Goal: Information Seeking & Learning: Learn about a topic

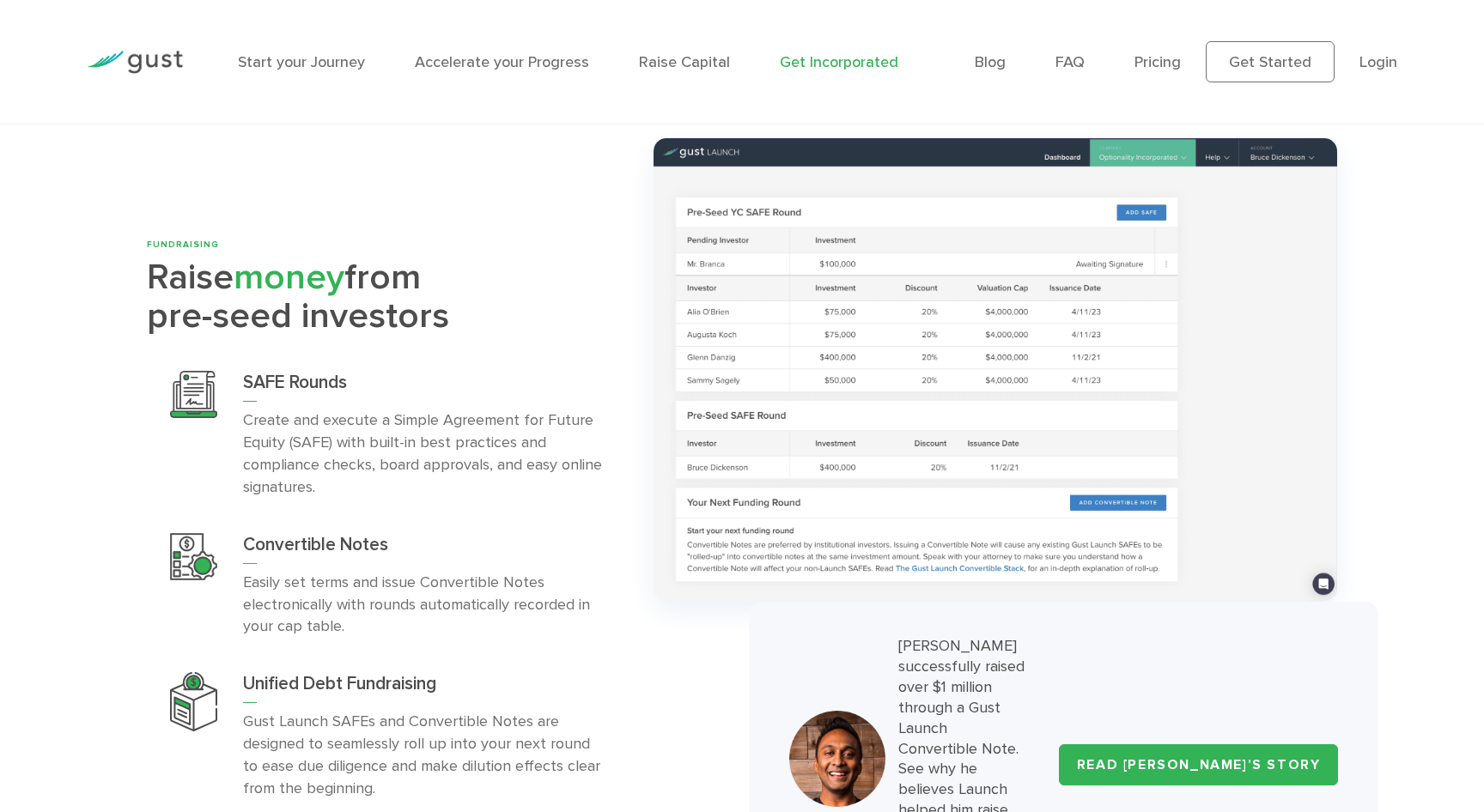
scroll to position [5350, 0]
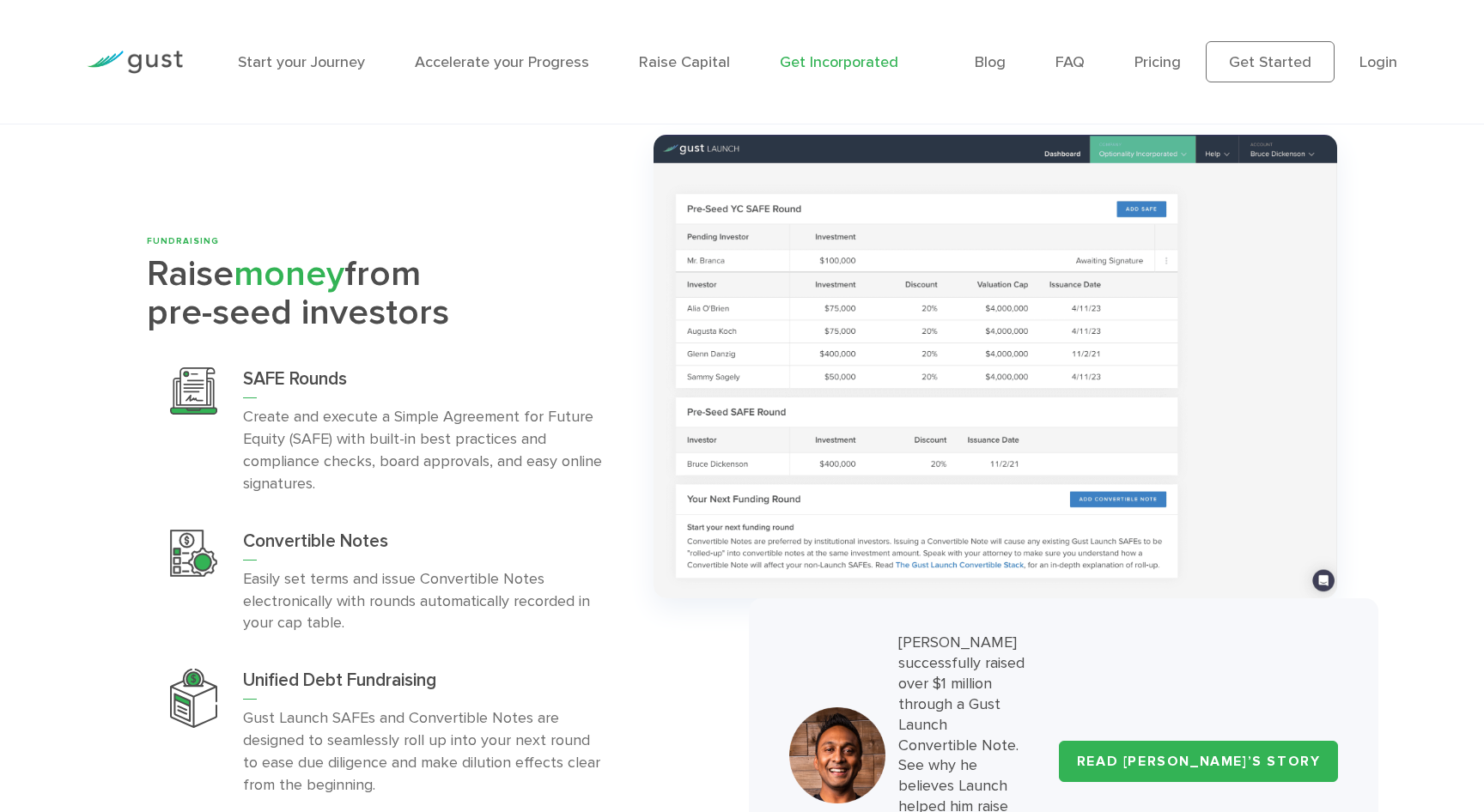
click at [143, 66] on img at bounding box center [134, 62] width 96 height 23
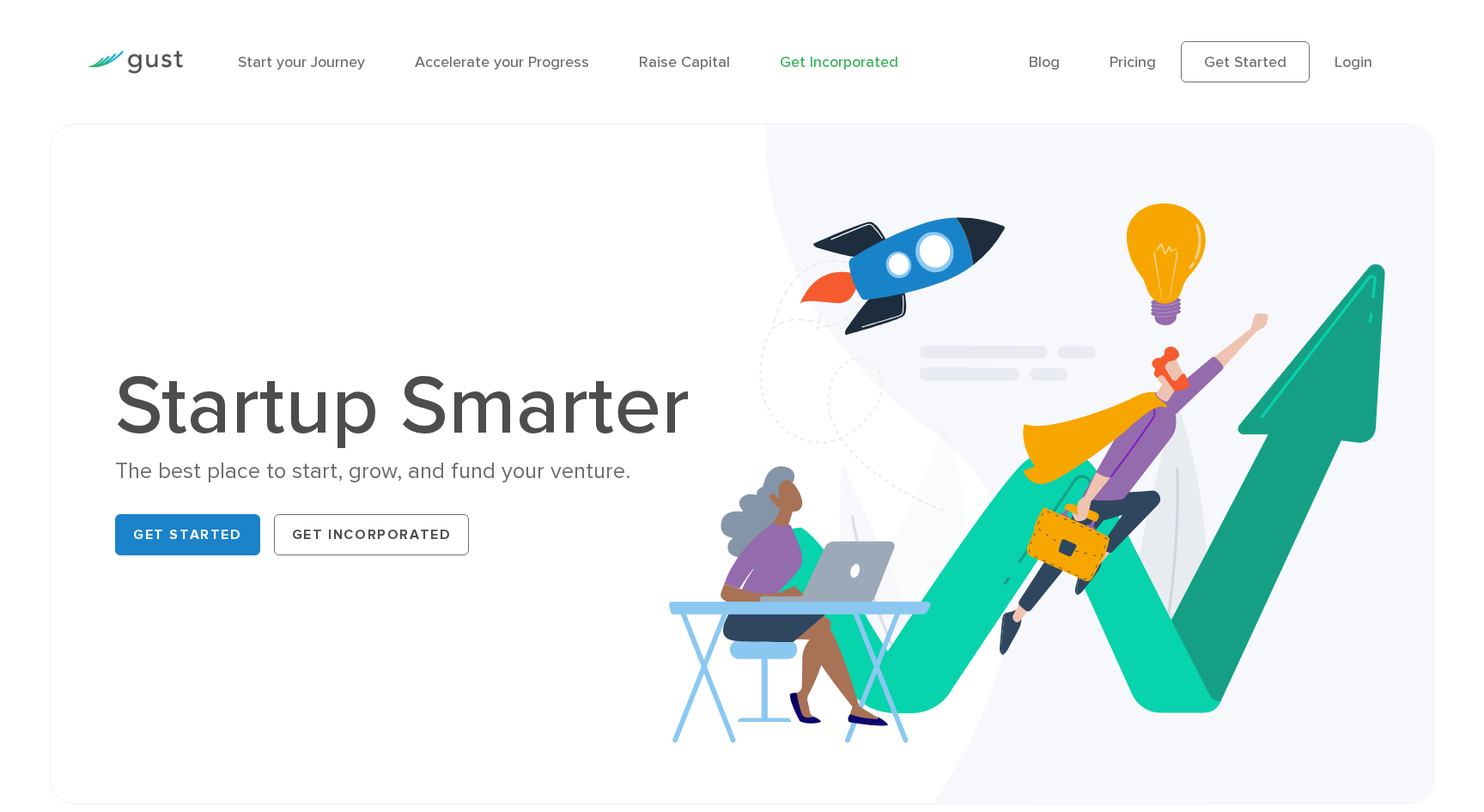
click at [804, 60] on link "Get Incorporated" at bounding box center [838, 62] width 118 height 18
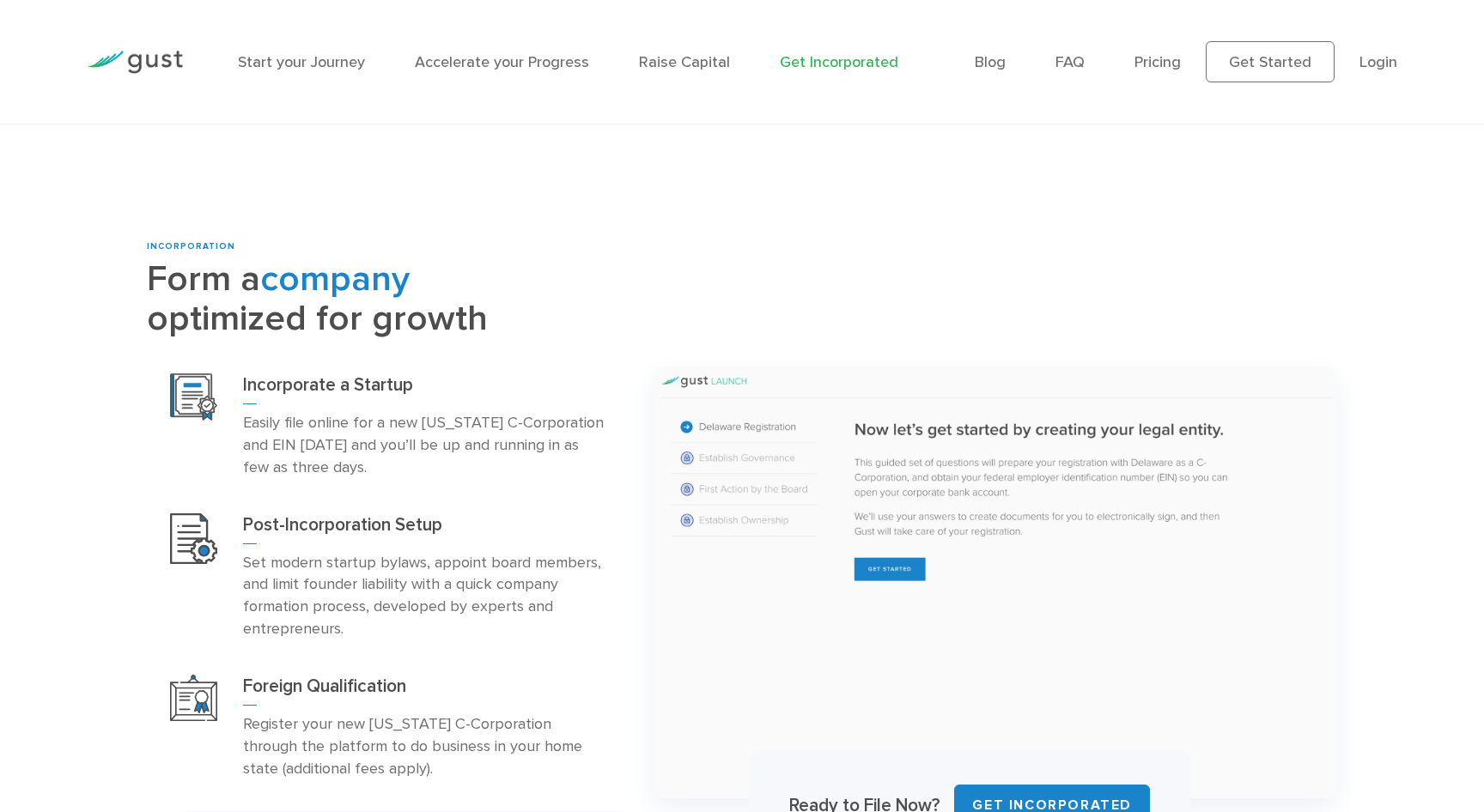
scroll to position [763, 0]
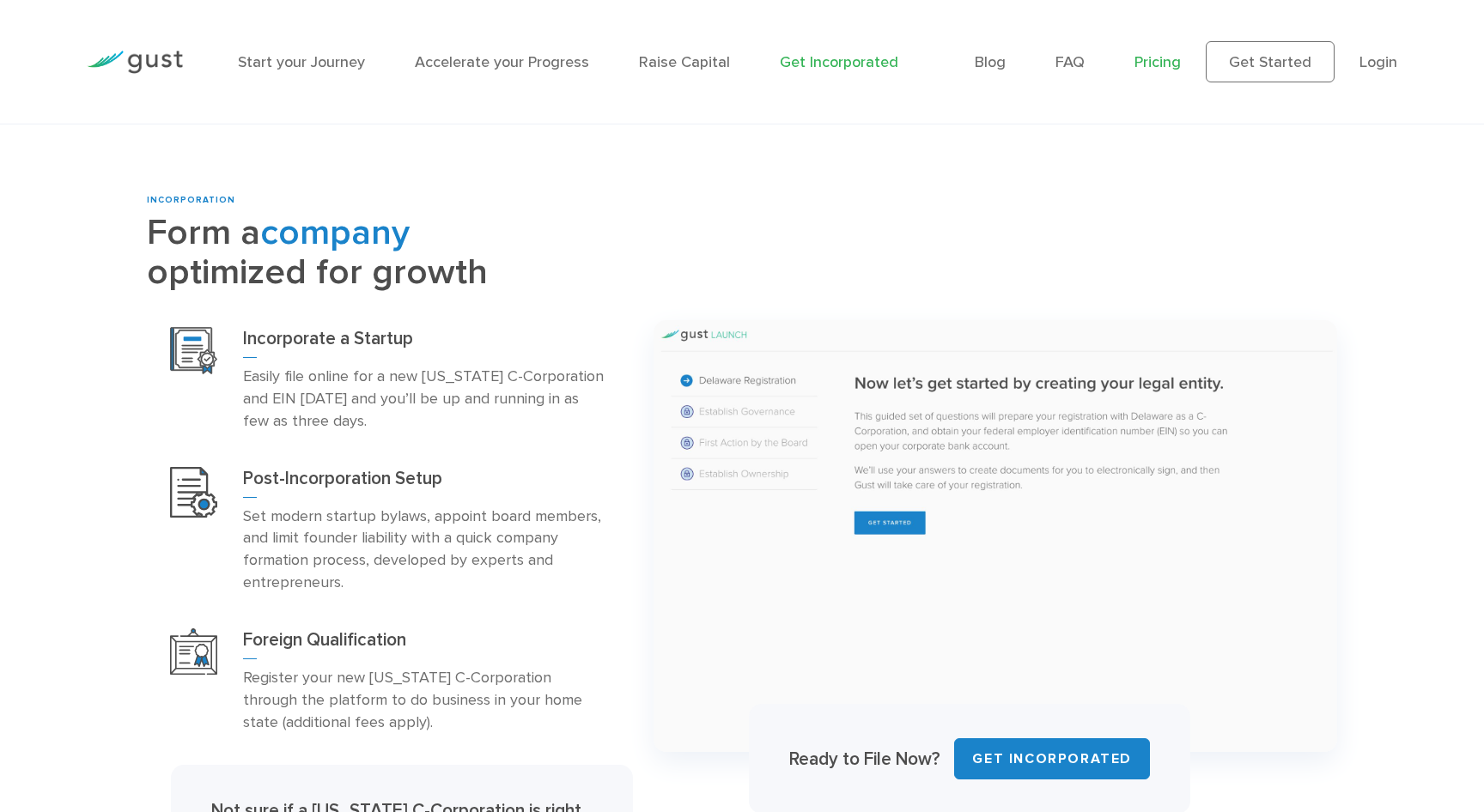
click at [1160, 70] on link "Pricing" at bounding box center [1158, 62] width 46 height 18
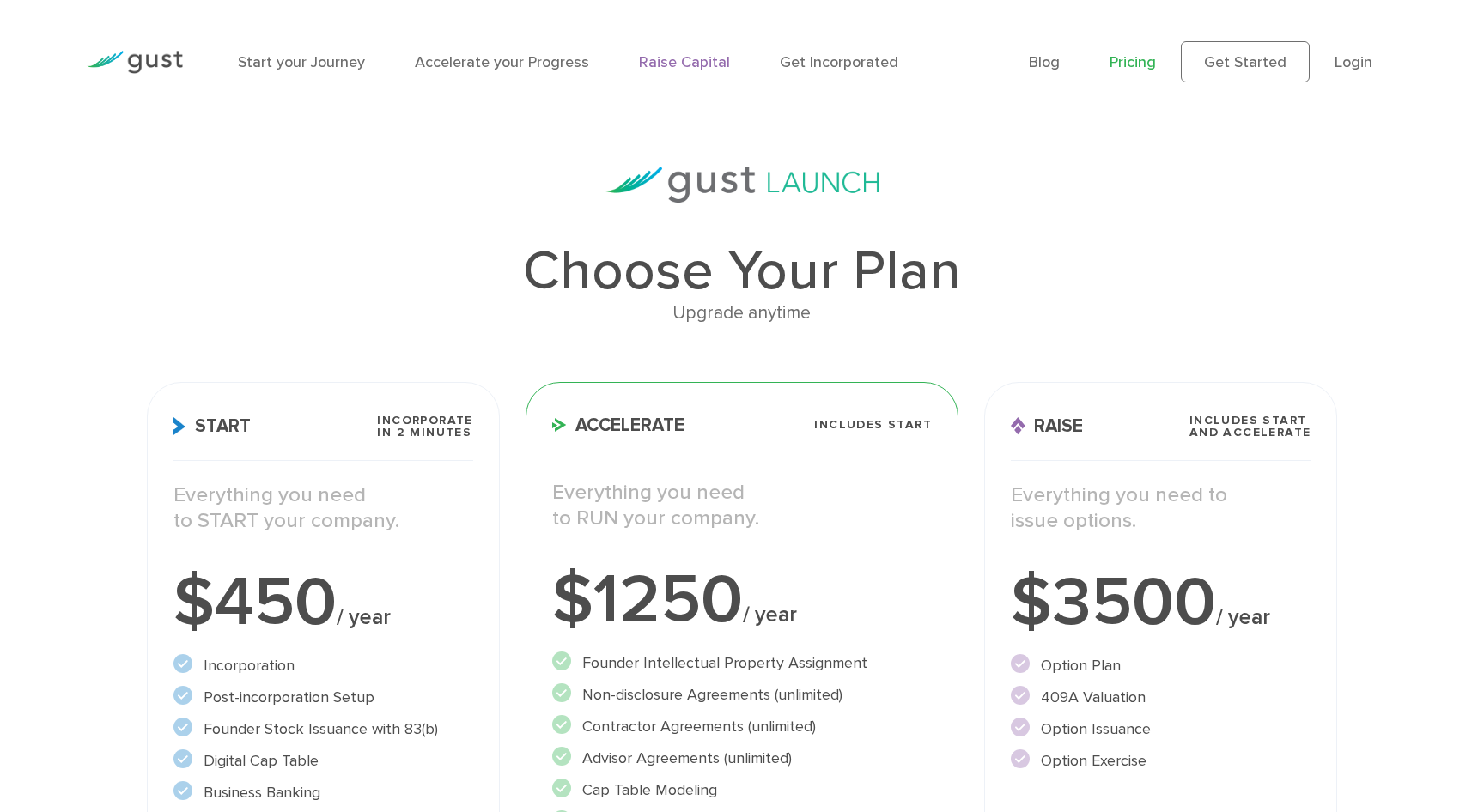
click at [674, 64] on link "Raise Capital" at bounding box center [684, 62] width 91 height 18
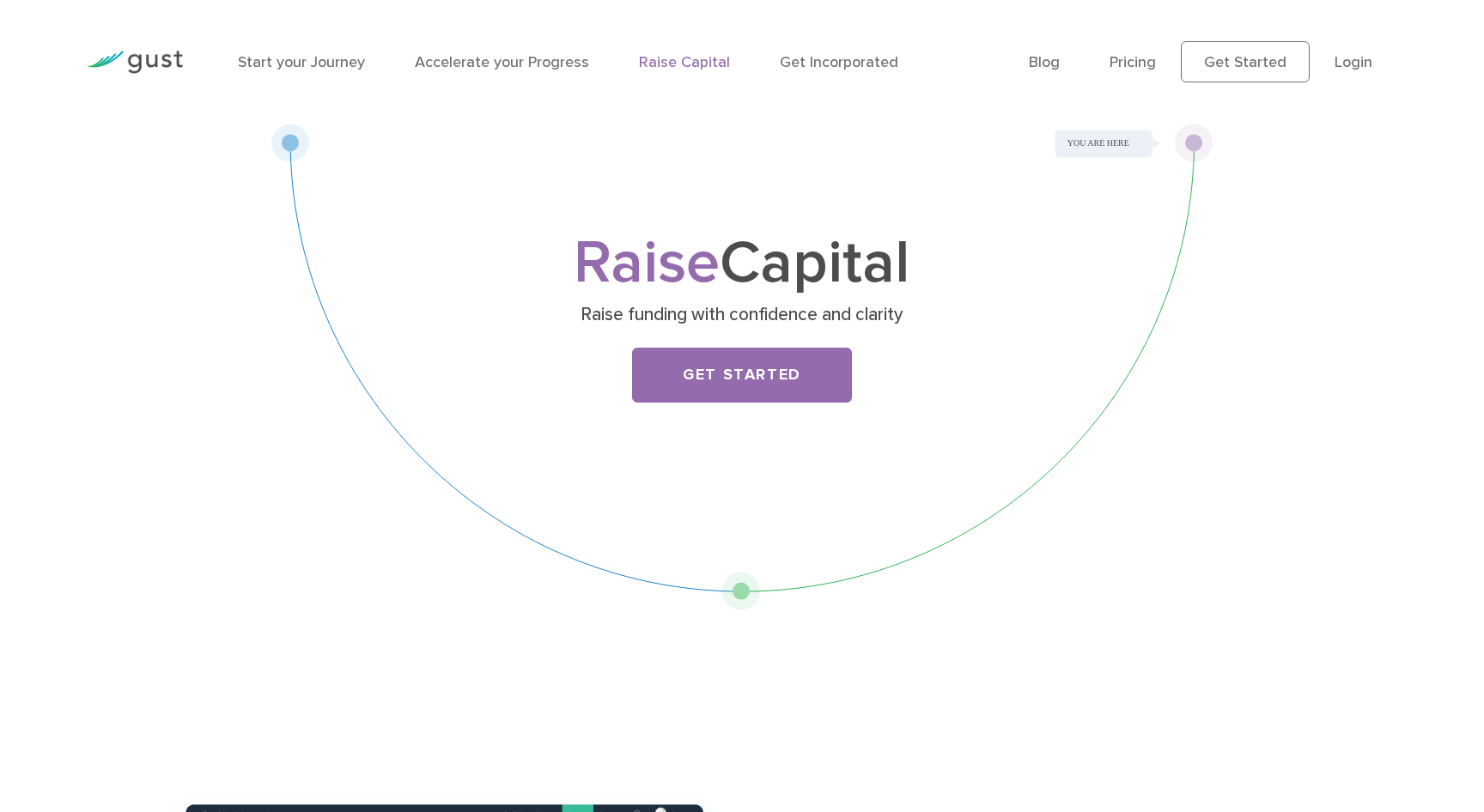
click at [1195, 150] on div "Raise Capital Raise funding with confidence and clarity Get Started" at bounding box center [742, 367] width 943 height 487
click at [736, 593] on div "Raise Capital Raise funding with confidence and clarity Get Started" at bounding box center [742, 367] width 943 height 487
click at [518, 56] on link "Accelerate your Progress" at bounding box center [501, 62] width 174 height 18
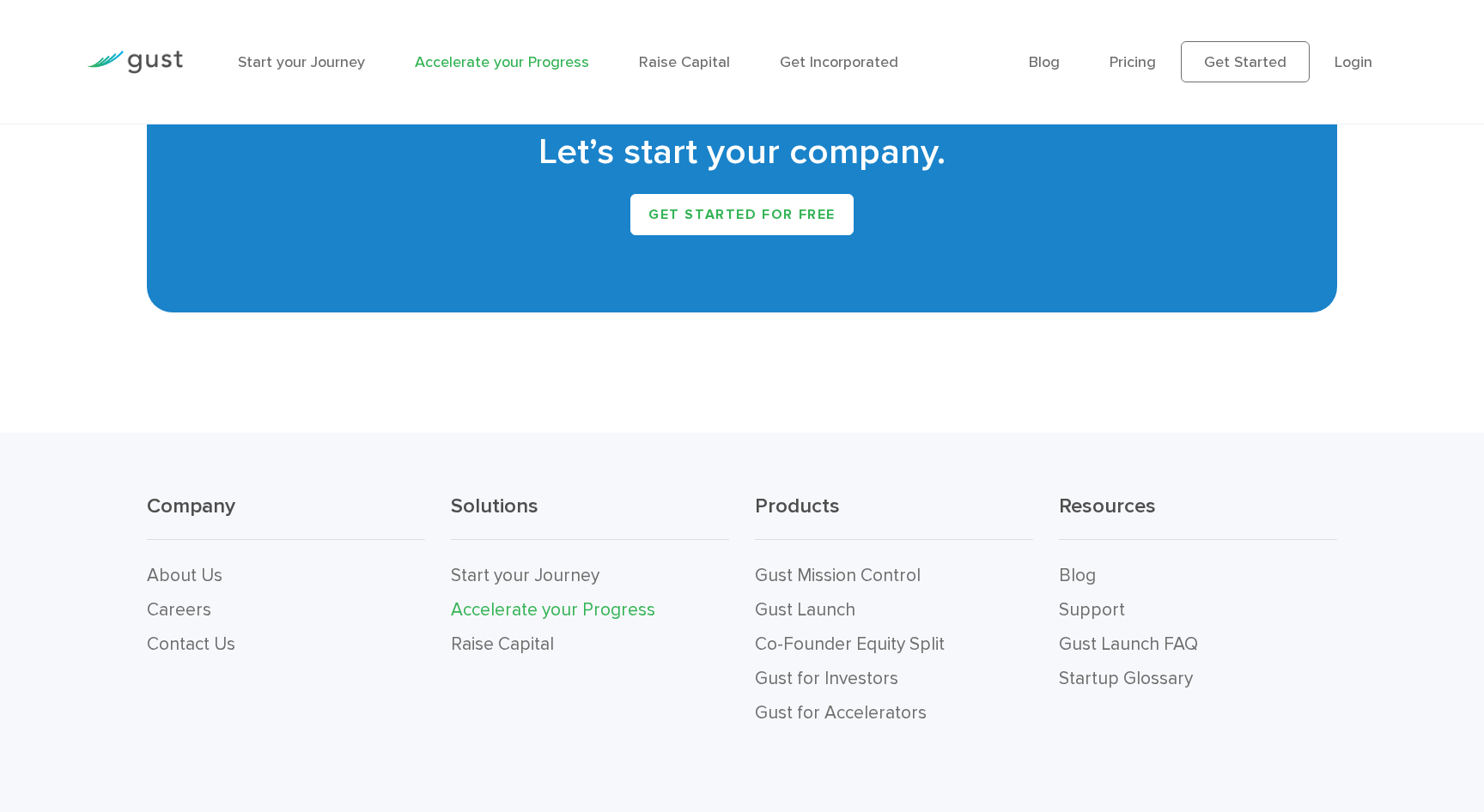
scroll to position [3437, 0]
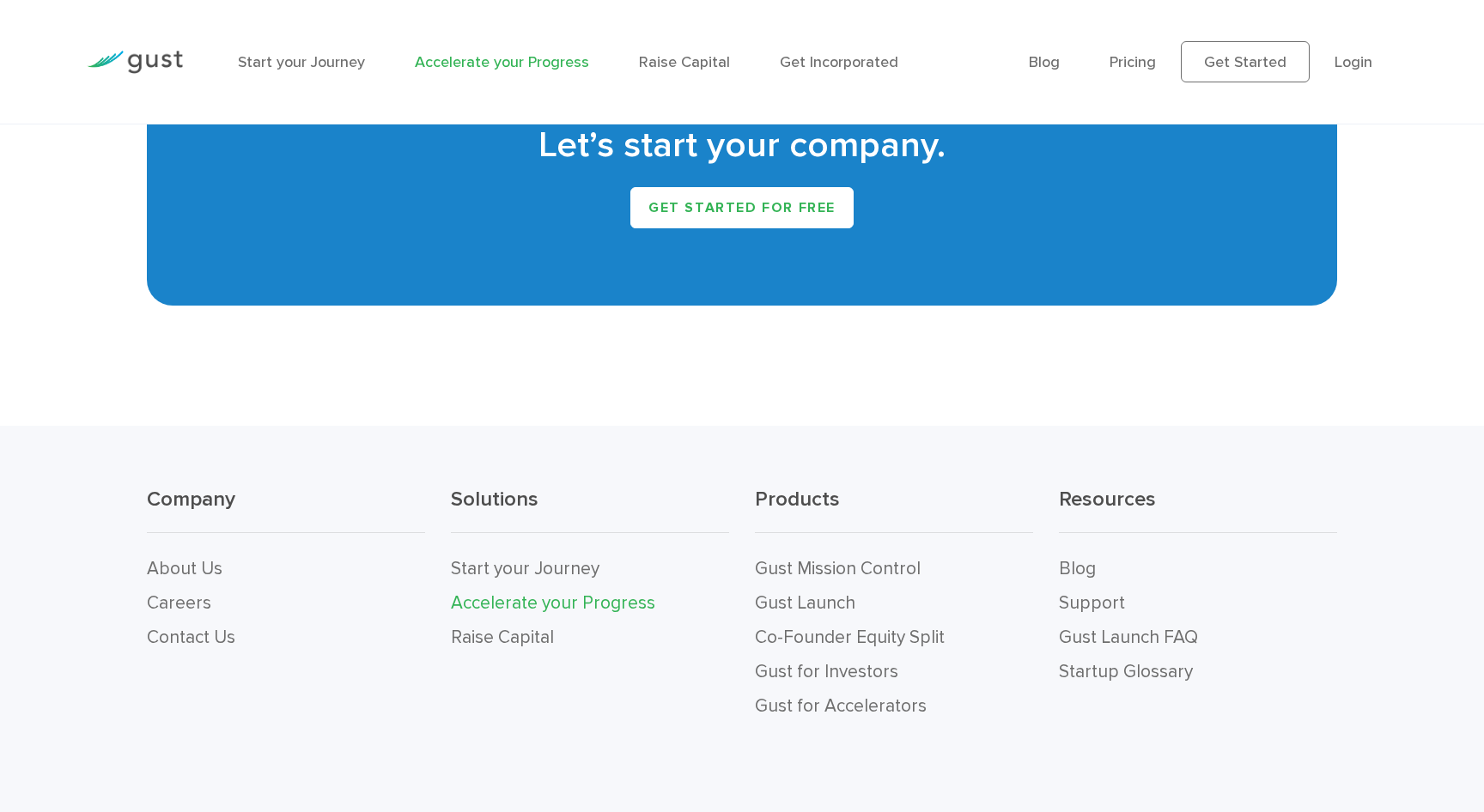
click at [297, 76] on div "Start your Journey Accelerate your Progress Raise Capital Get Incorporated" at bounding box center [620, 62] width 791 height 75
click at [299, 67] on link "Start your Journey" at bounding box center [301, 62] width 127 height 18
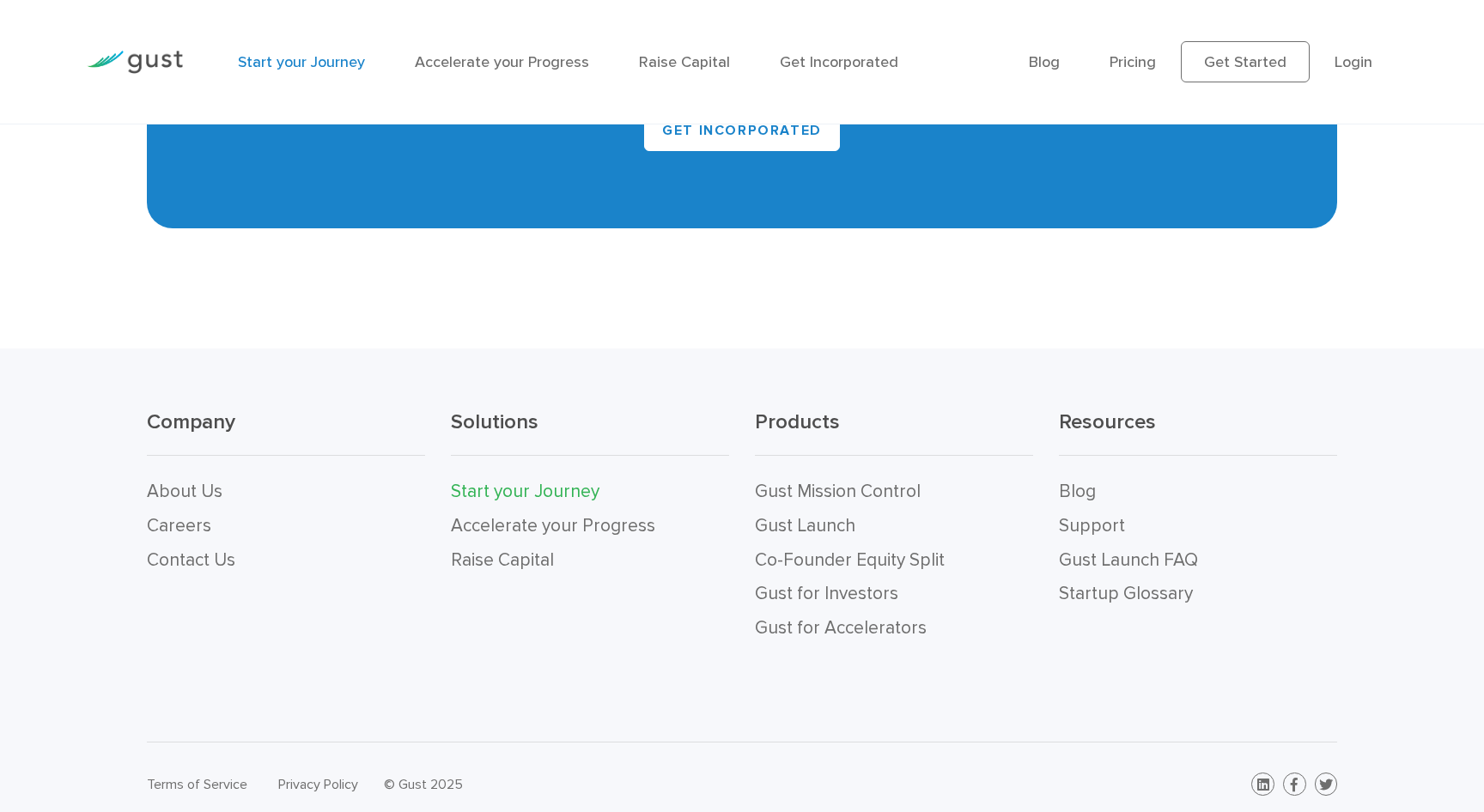
scroll to position [3710, 0]
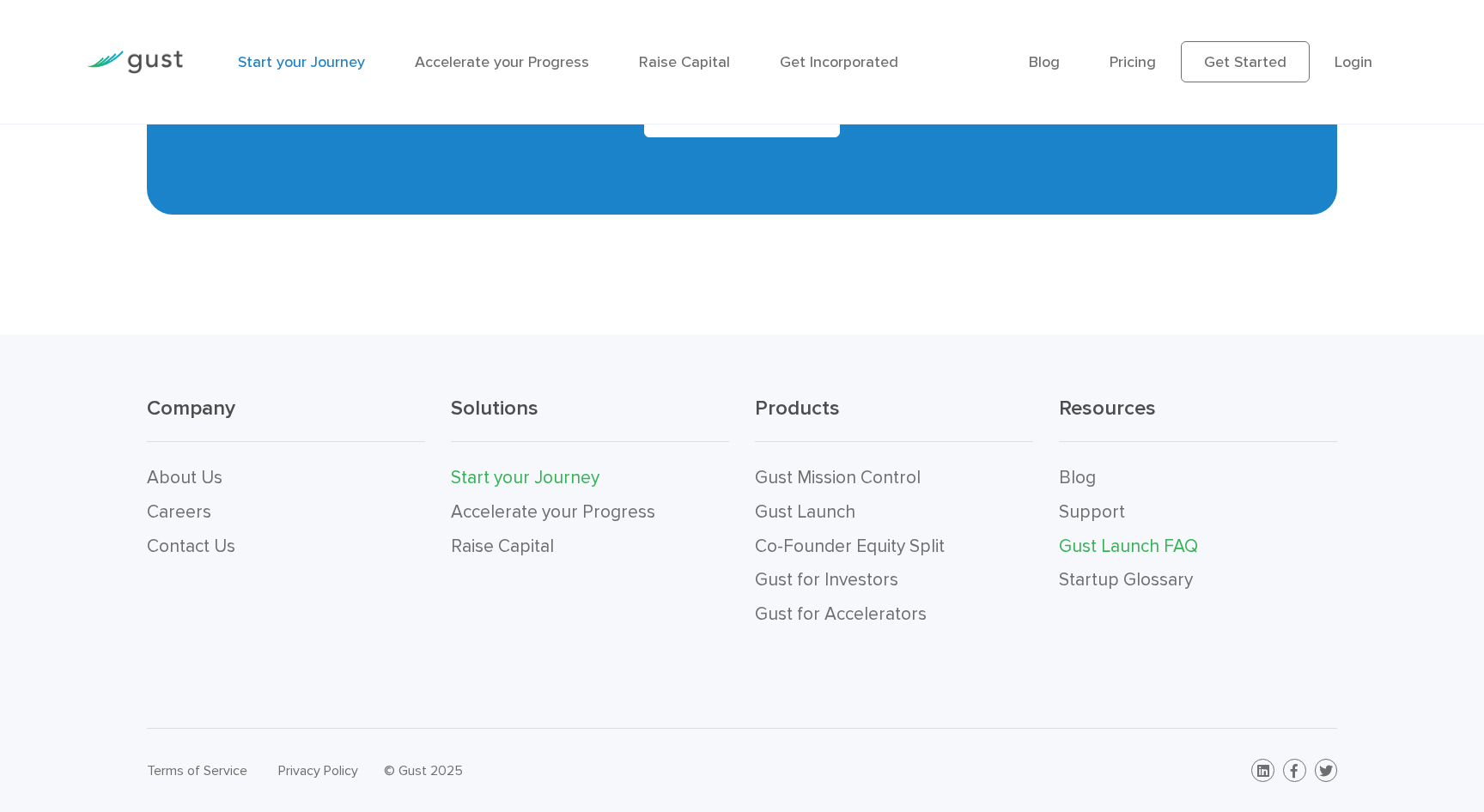
click at [1095, 548] on link "Gust Launch FAQ" at bounding box center [1129, 547] width 139 height 22
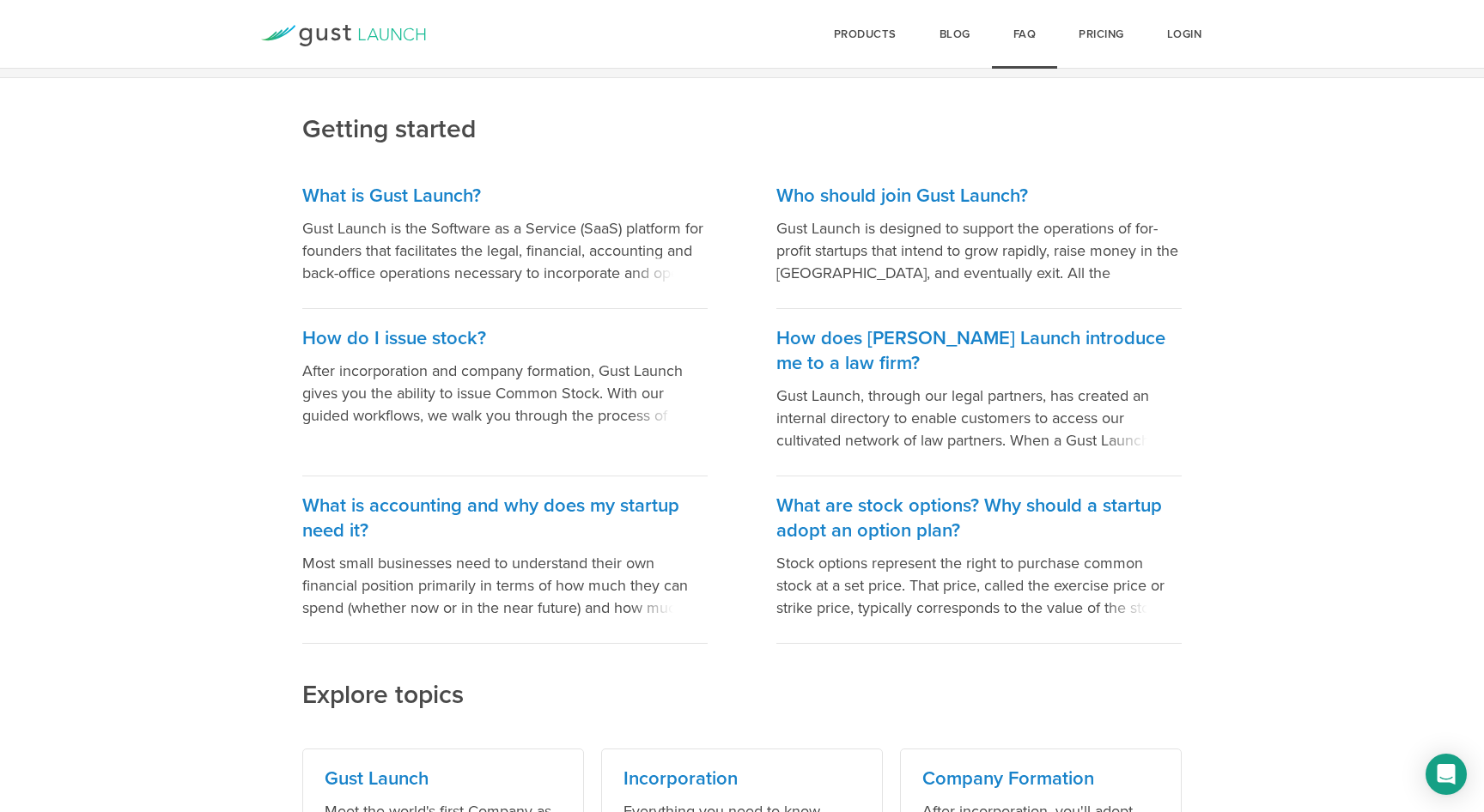
scroll to position [158, 0]
click at [966, 269] on p "Gust Launch is designed to support the operations of for-profit startups that i…" at bounding box center [979, 250] width 406 height 67
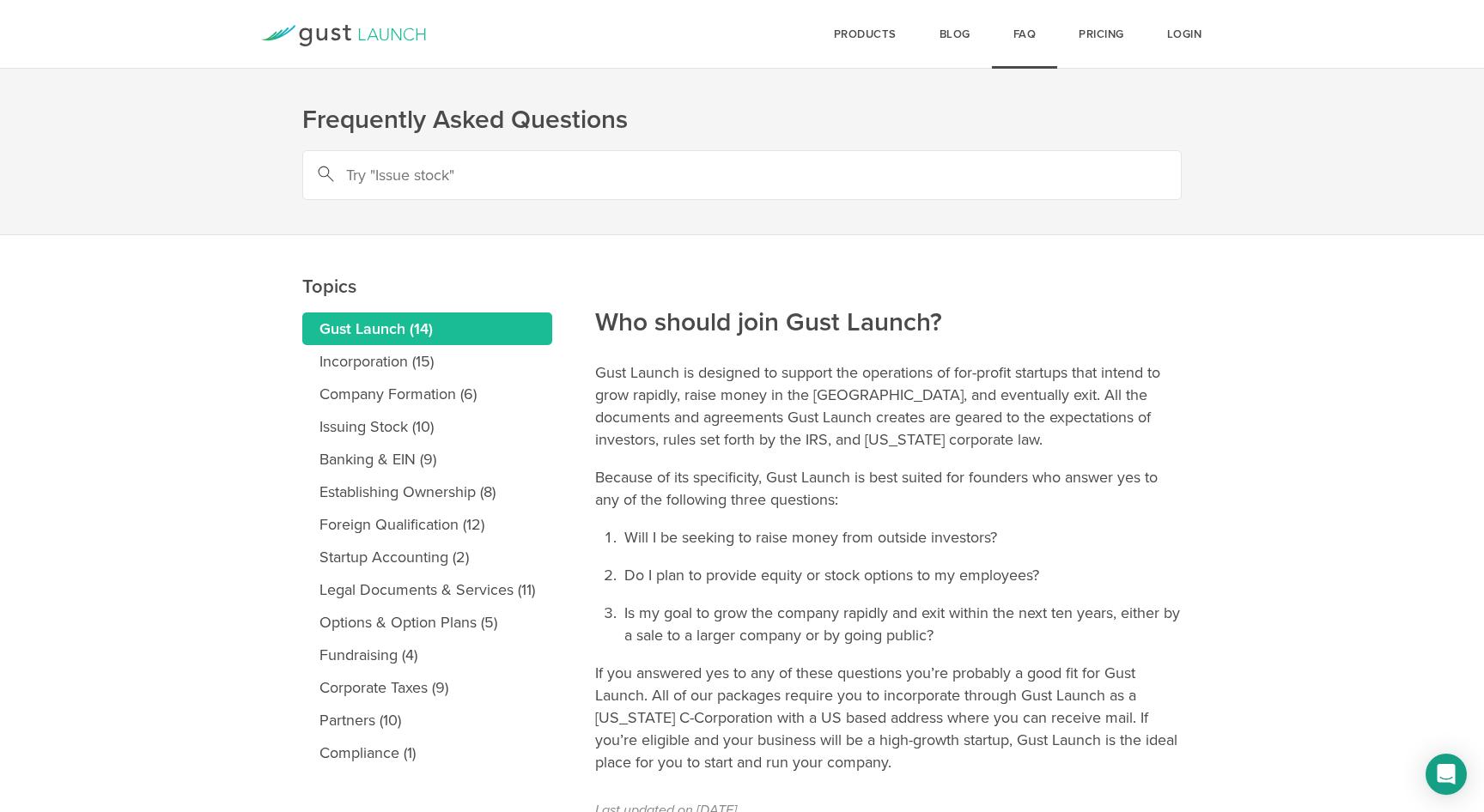
click at [463, 329] on link "Gust Launch (14)" at bounding box center [426, 329] width 250 height 32
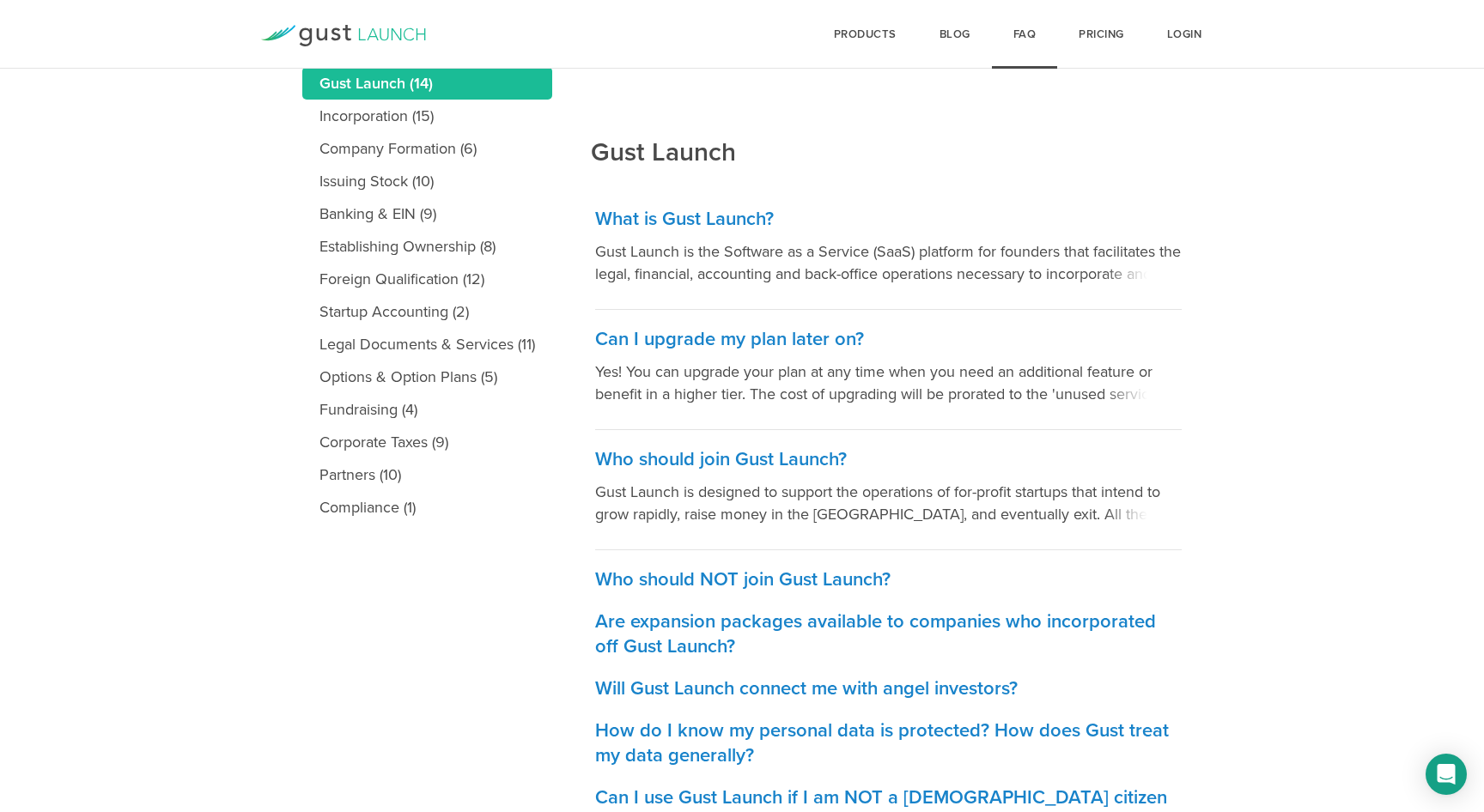
scroll to position [248, 0]
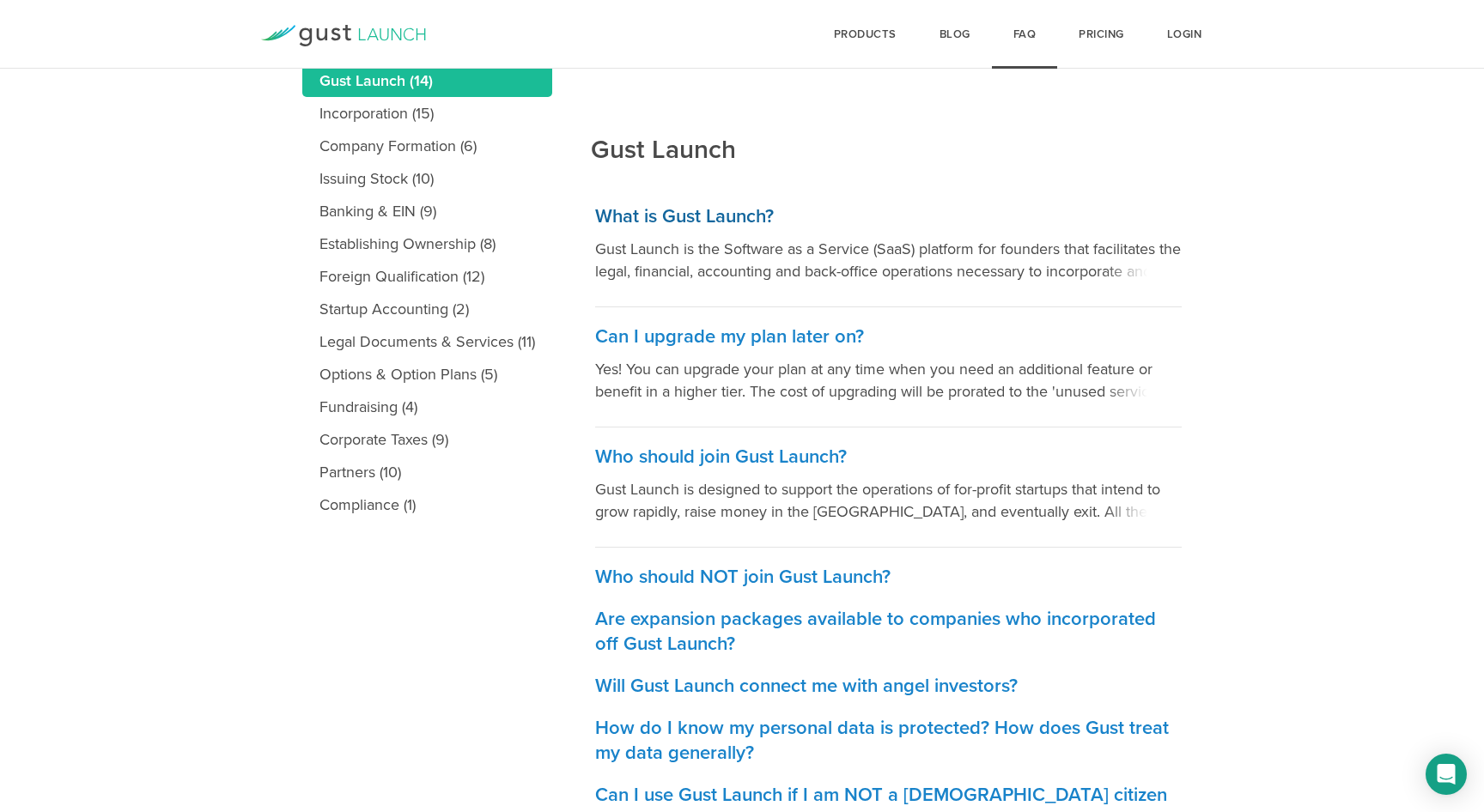
click at [732, 236] on link "What is Gust Launch? Gust Launch is the Software as a Service (SaaS) platform f…" at bounding box center [888, 247] width 587 height 120
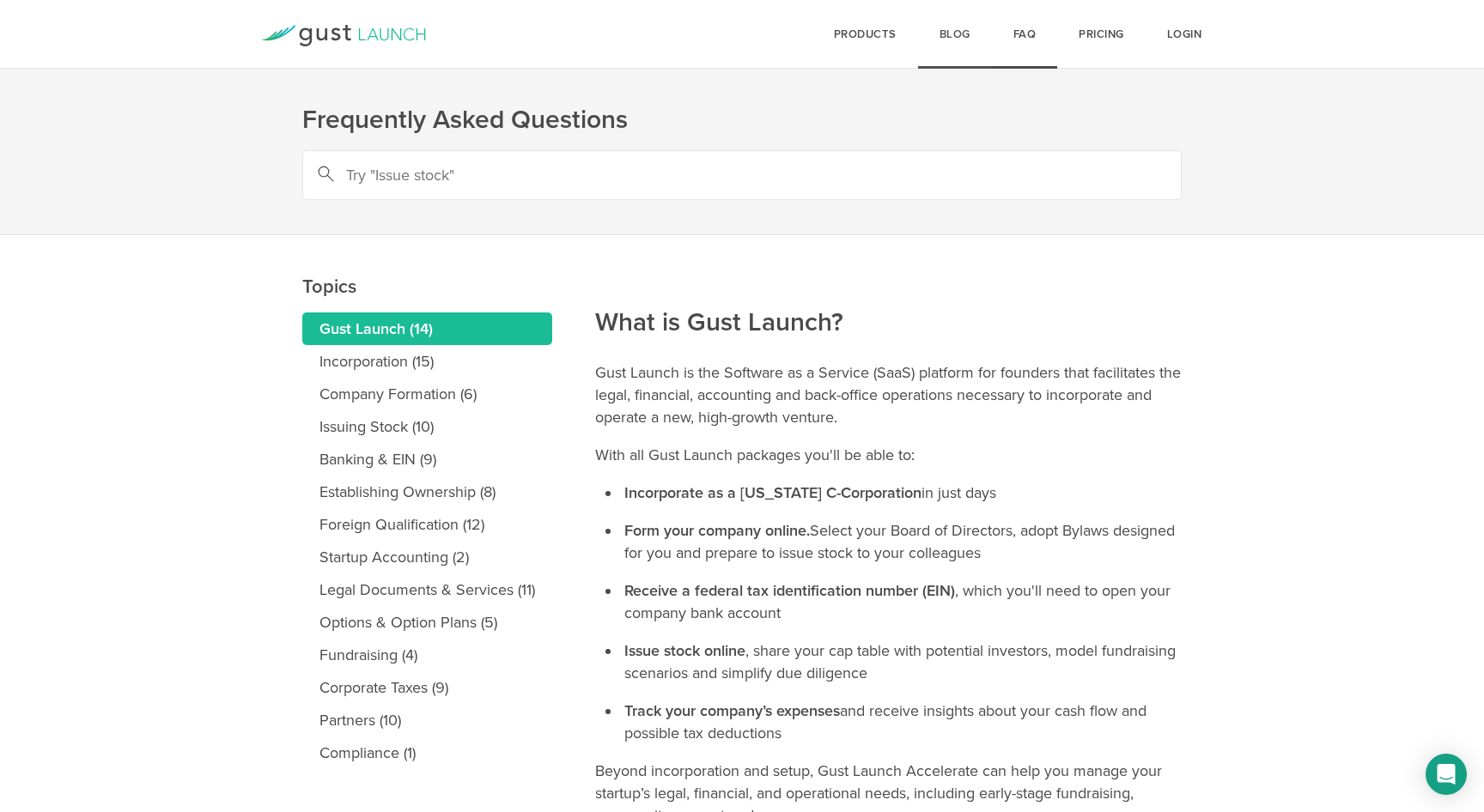
click at [961, 30] on link "Blog" at bounding box center [956, 34] width 74 height 68
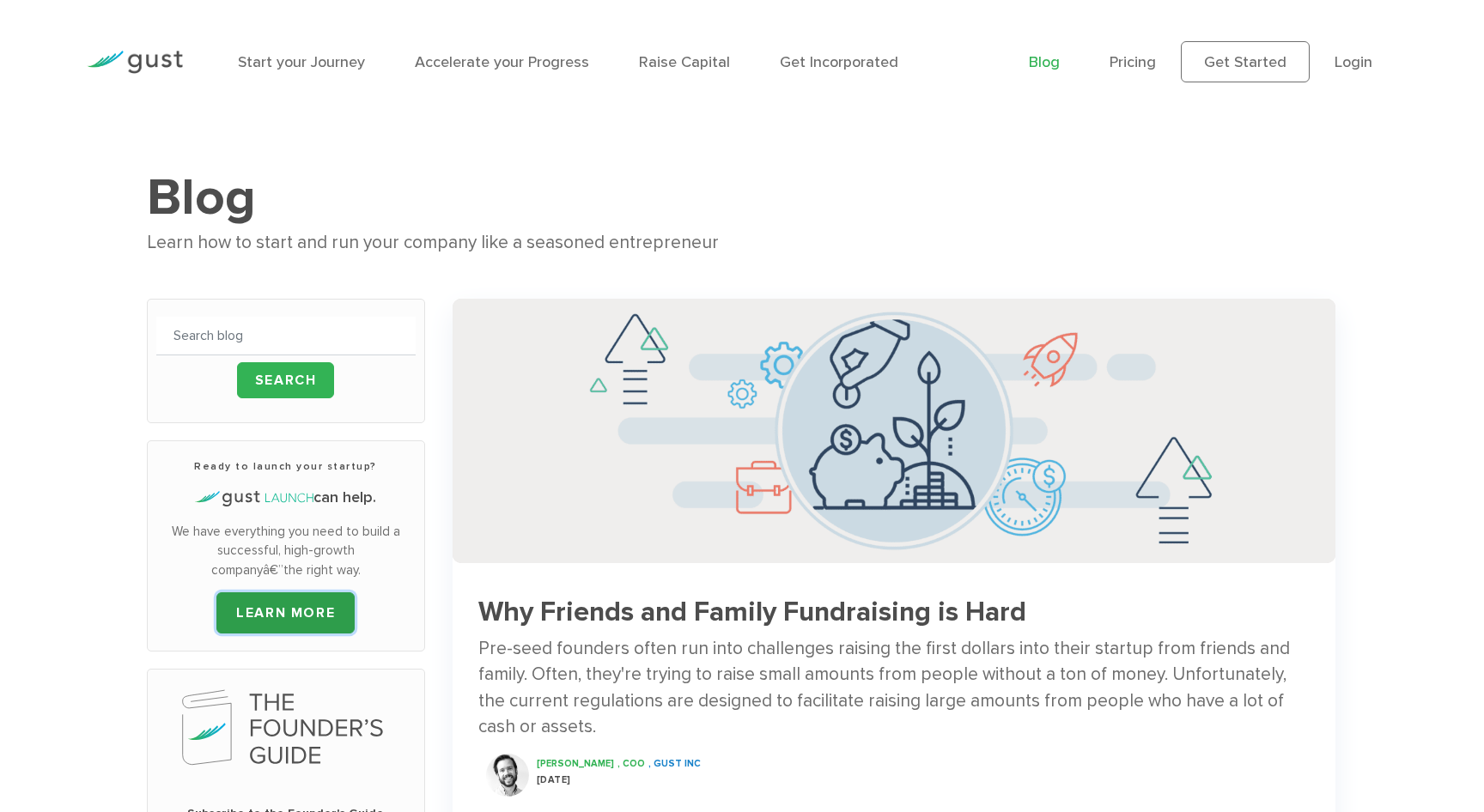
click at [267, 606] on link "LEARN MORE" at bounding box center [285, 613] width 138 height 41
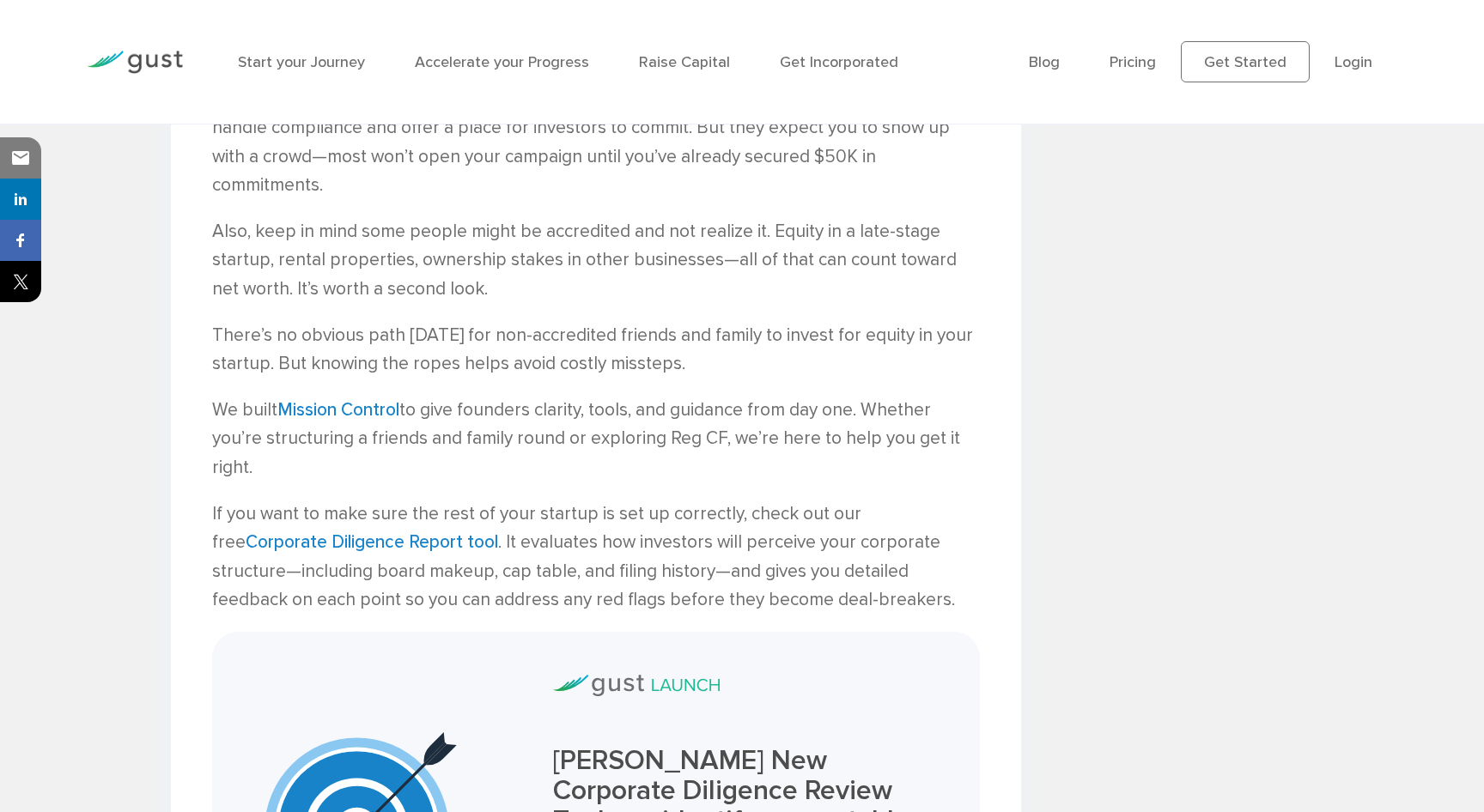
scroll to position [1960, 0]
click at [353, 397] on link "Mission Control" at bounding box center [338, 408] width 122 height 22
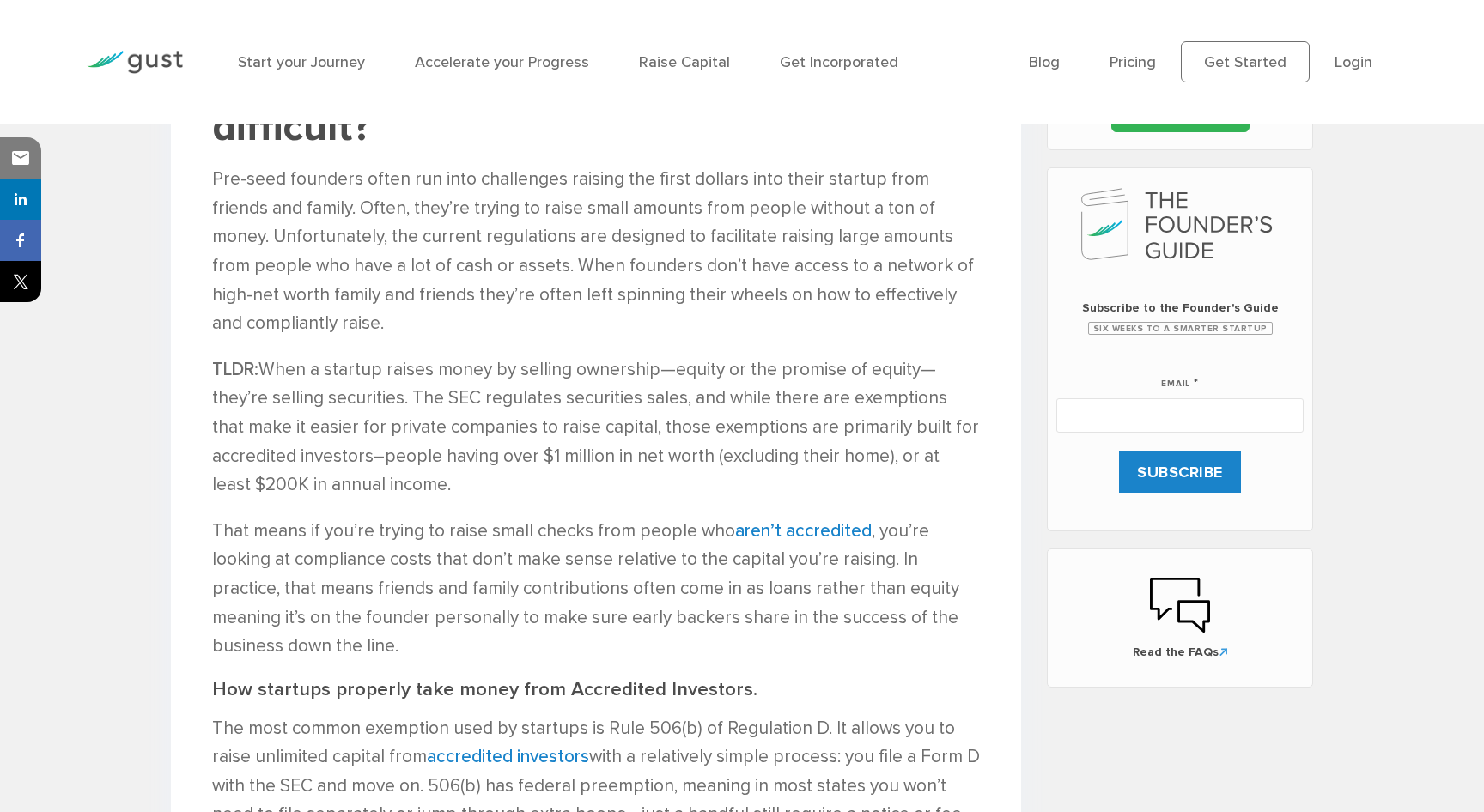
scroll to position [0, 0]
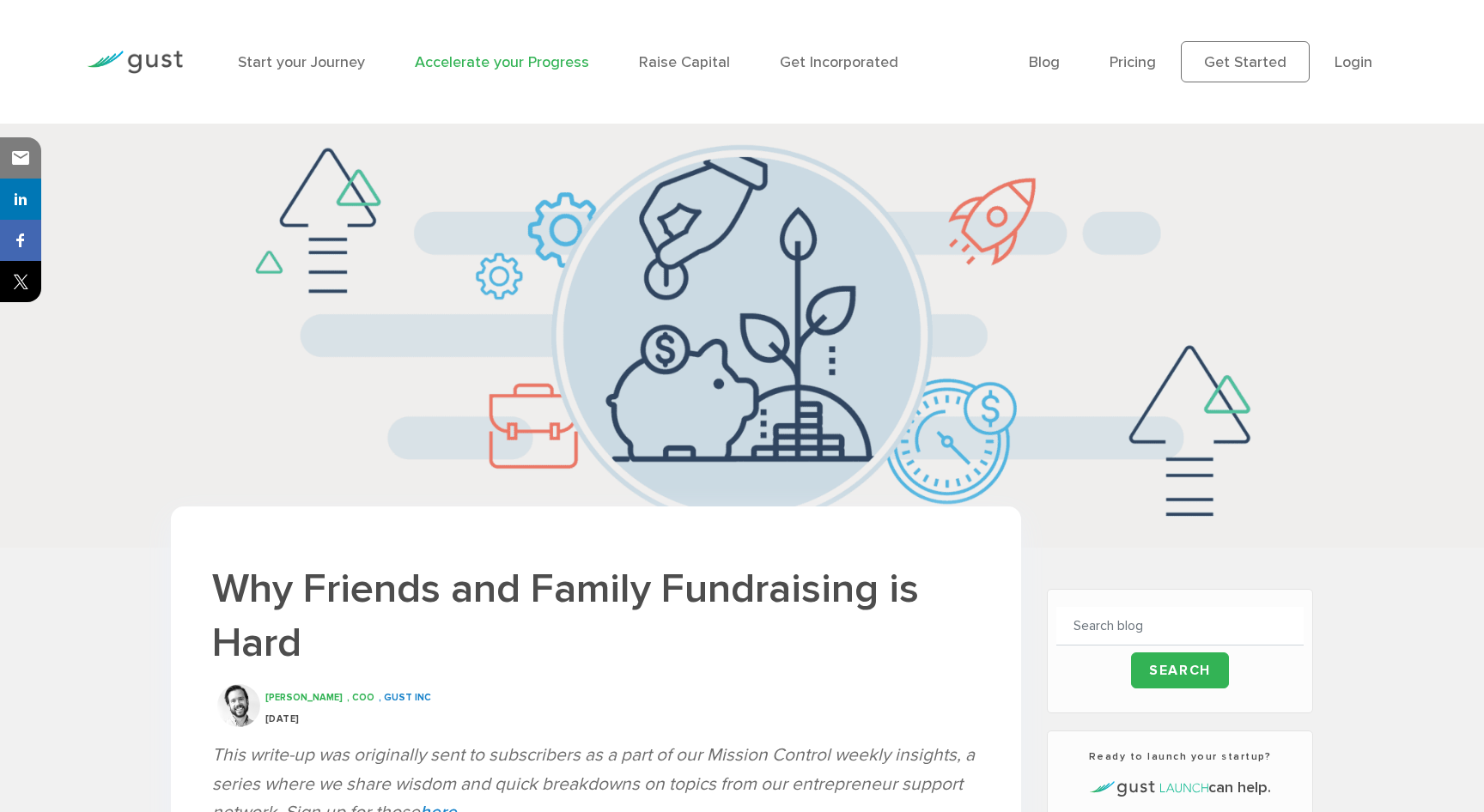
click at [486, 63] on link "Accelerate your Progress" at bounding box center [501, 62] width 174 height 18
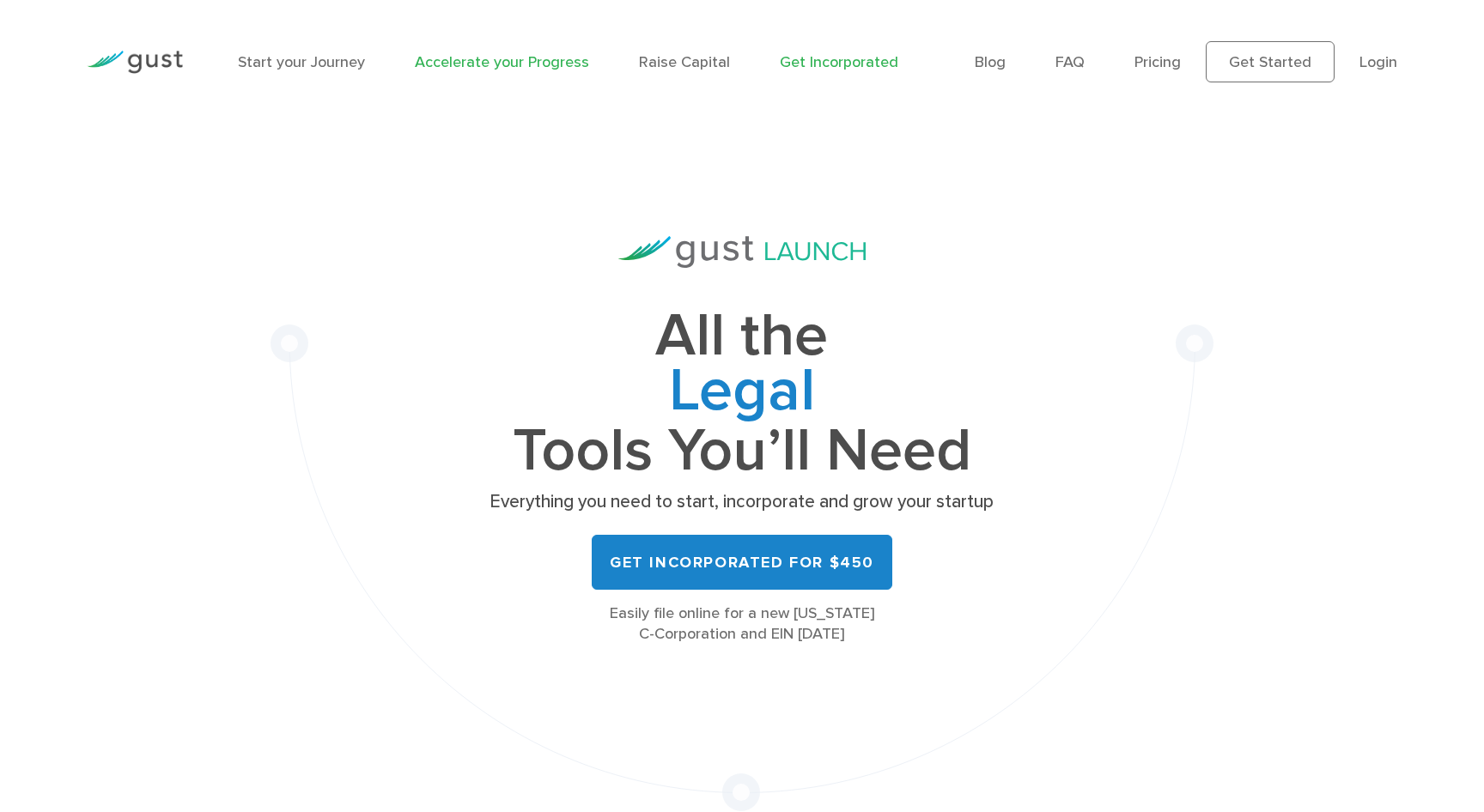
click at [502, 59] on link "Accelerate your Progress" at bounding box center [501, 62] width 174 height 18
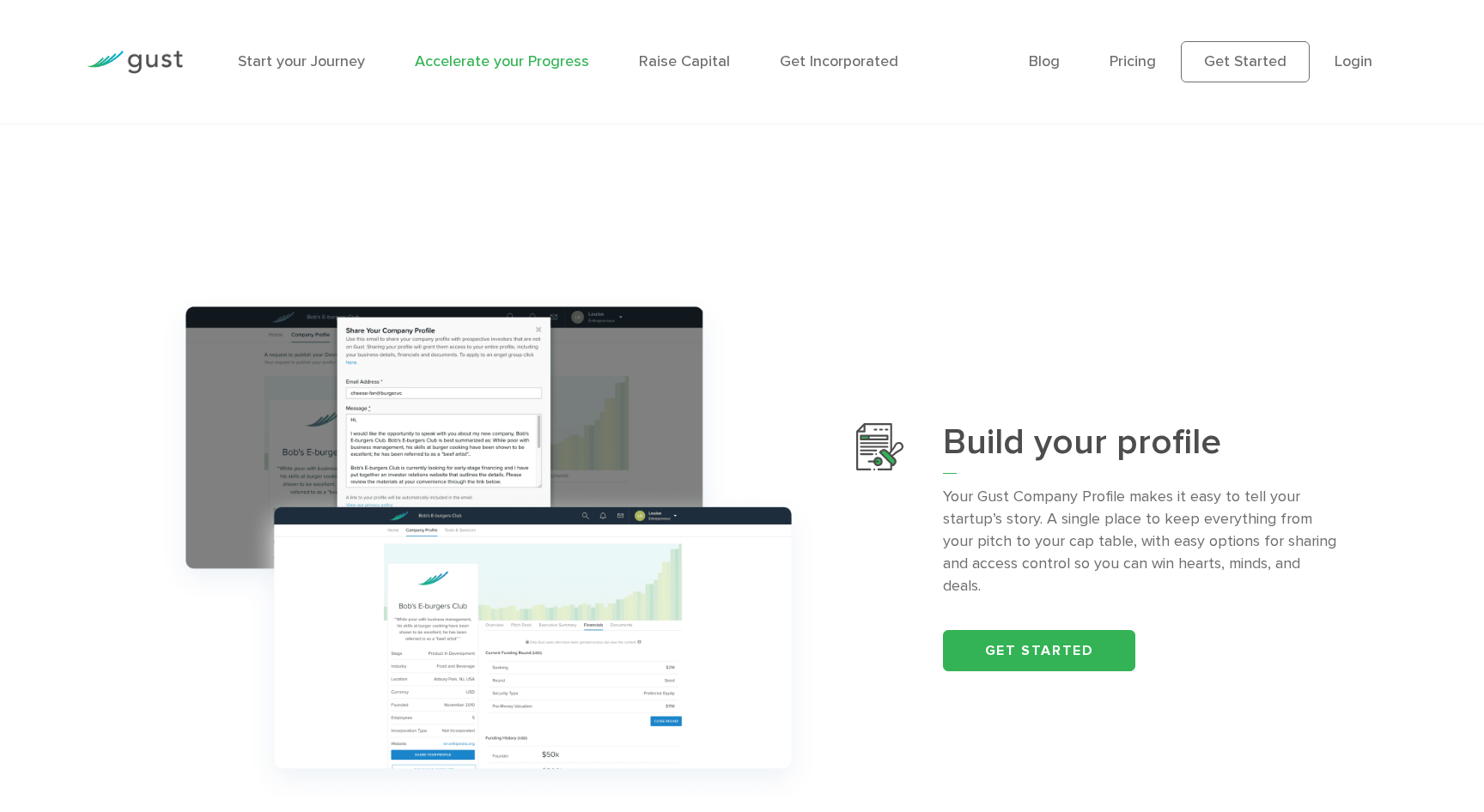
scroll to position [497, 0]
